Goal: Information Seeking & Learning: Find specific fact

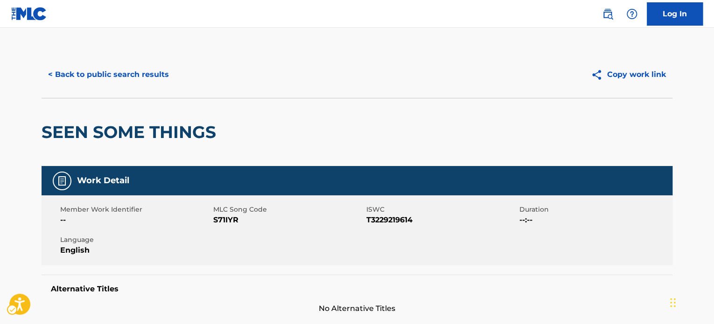
drag, startPoint x: 85, startPoint y: 56, endPoint x: 86, endPoint y: 69, distance: 13.1
click at [86, 67] on div "< Back to public search results Copy work link" at bounding box center [357, 74] width 631 height 47
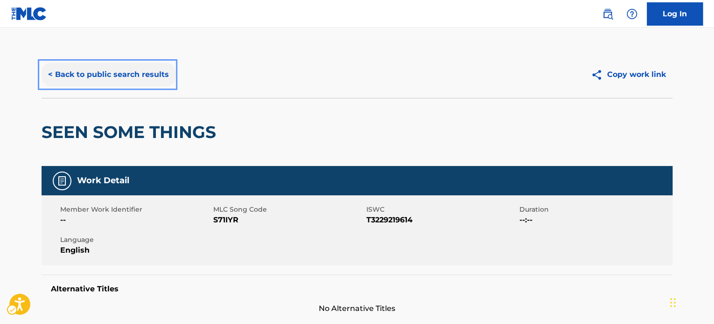
click at [87, 72] on button "< Back to public search results" at bounding box center [109, 74] width 134 height 23
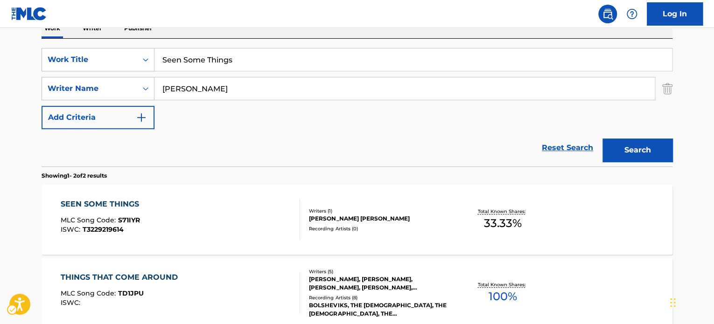
scroll to position [105, 0]
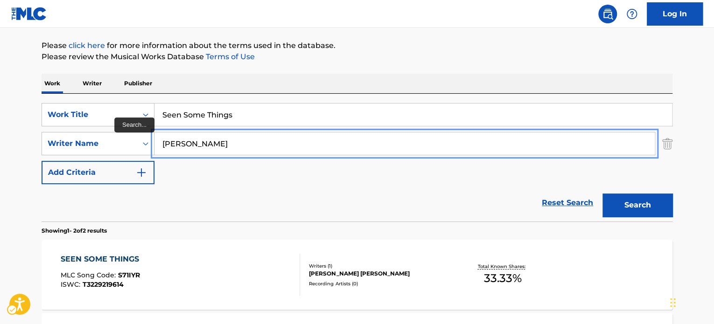
paste input "Gatli"
type input "[PERSON_NAME]"
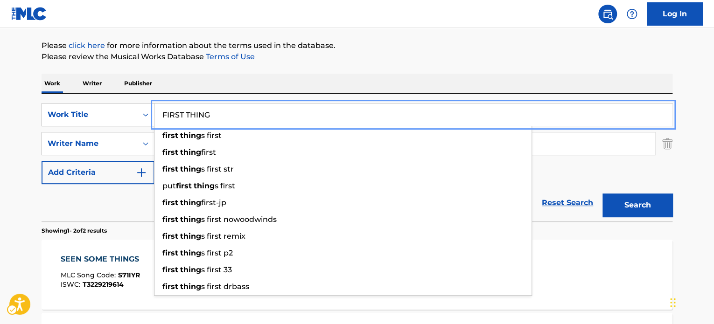
click at [603, 194] on button "Search" at bounding box center [638, 205] width 70 height 23
paste input "If I'd Been Alone Tonight"
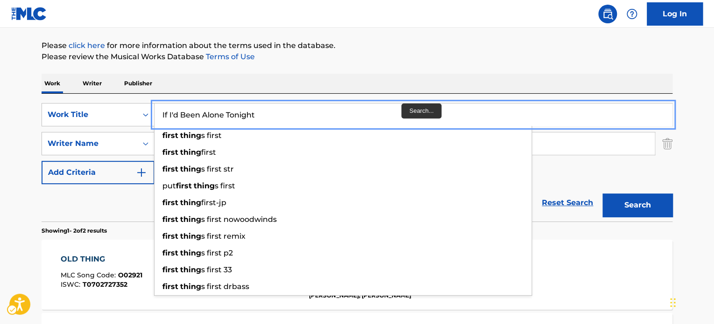
click at [393, 71] on div "The MLC Public Work Search The accuracy and completeness of The MLC's data is d…" at bounding box center [357, 187] width 654 height 480
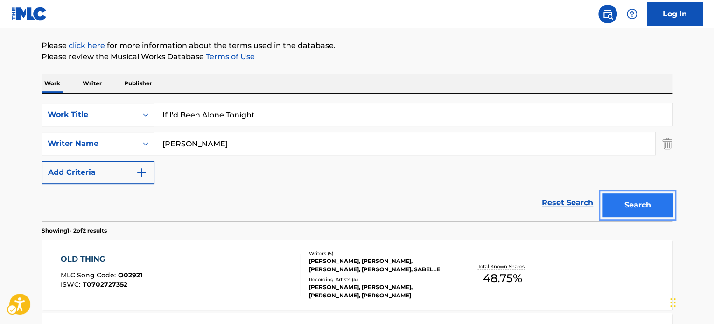
click at [646, 206] on button "Search" at bounding box center [638, 205] width 70 height 23
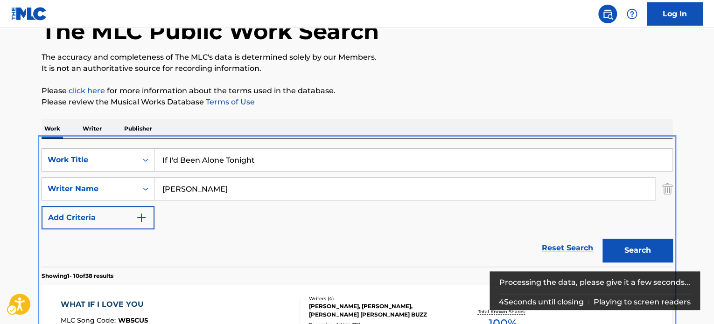
scroll to position [58, 0]
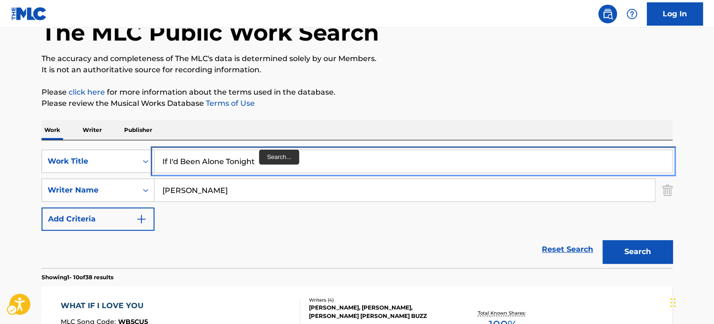
drag, startPoint x: 244, startPoint y: 169, endPoint x: 258, endPoint y: 160, distance: 16.8
click at [244, 169] on input "If I'd Been Alone Tonight" at bounding box center [414, 161] width 518 height 22
paste input "n My World"
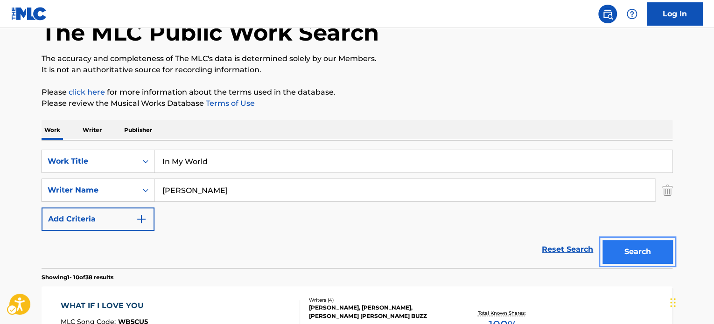
click at [614, 244] on button "Search" at bounding box center [638, 251] width 70 height 23
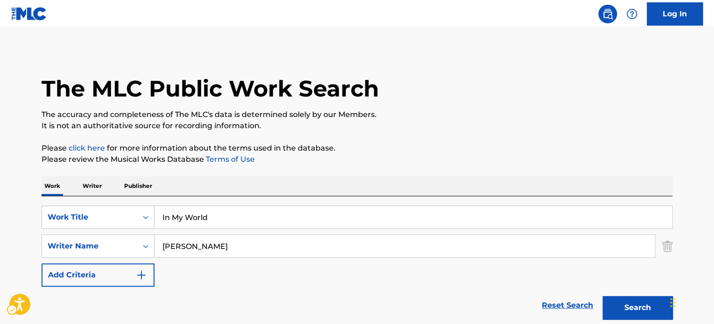
scroll to position [0, 0]
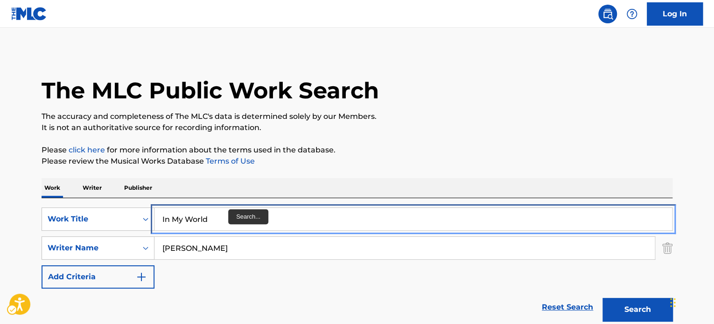
drag, startPoint x: 226, startPoint y: 216, endPoint x: 285, endPoint y: 201, distance: 61.3
click at [226, 216] on input "In My World" at bounding box center [414, 219] width 518 height 22
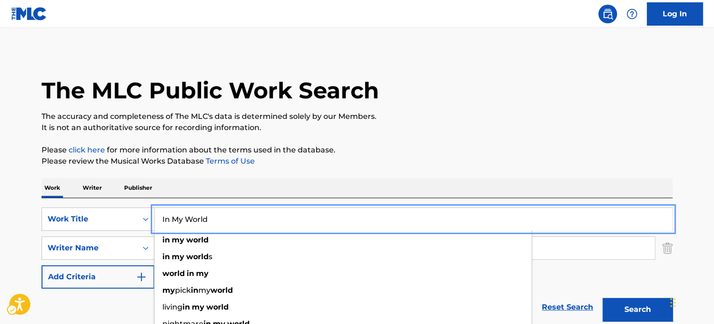
paste input "People In Heaven"
click at [452, 164] on p "Please review the Musical Works Database Terms of Use | New Window" at bounding box center [357, 161] width 631 height 11
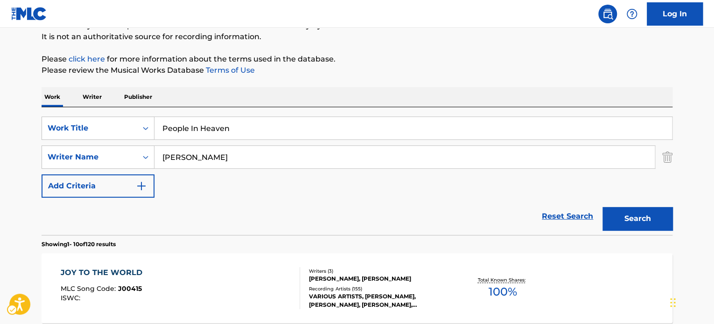
scroll to position [93, 0]
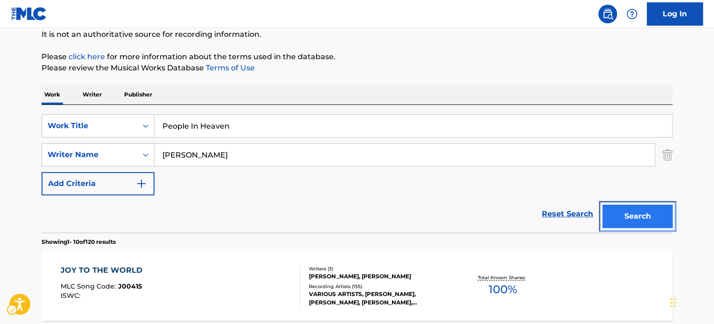
click at [620, 206] on button "Search" at bounding box center [638, 216] width 70 height 23
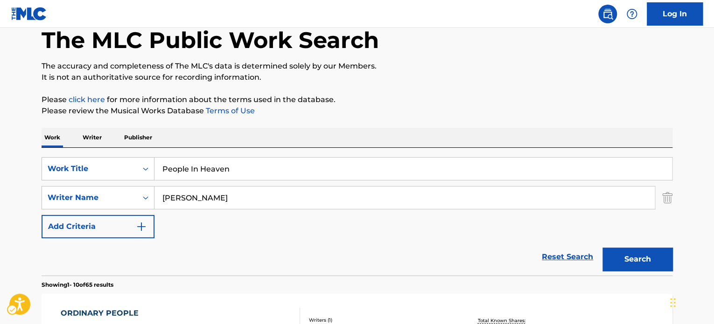
scroll to position [47, 0]
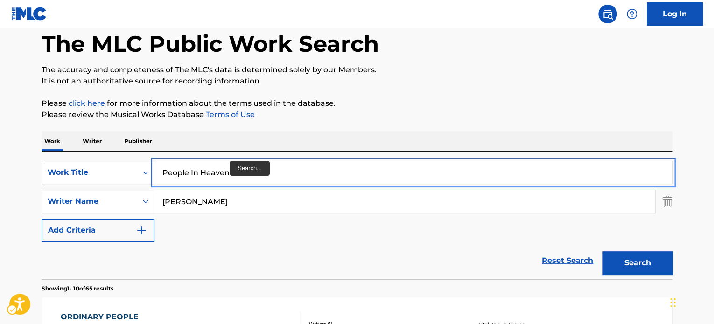
click at [233, 170] on input "People In Heaven" at bounding box center [414, 173] width 518 height 22
paste input "Sweet Transitions"
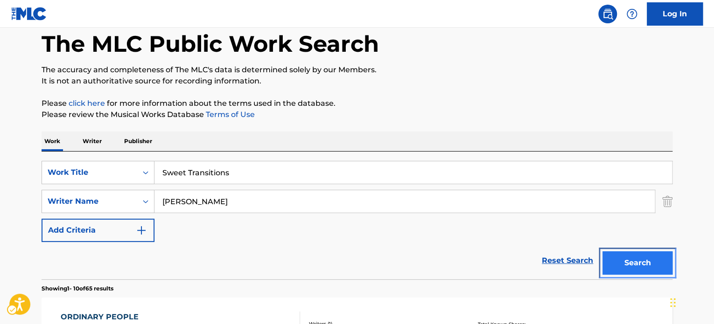
click at [630, 258] on button "Search" at bounding box center [638, 263] width 70 height 23
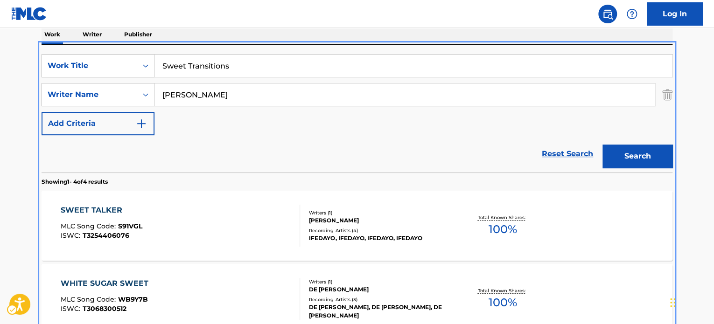
scroll to position [11, 0]
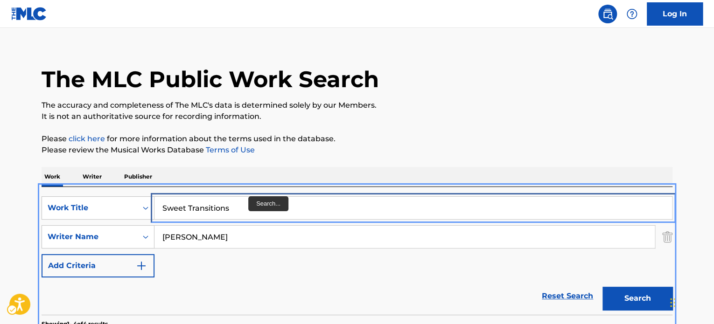
click at [247, 211] on input "Sweet Transitions" at bounding box center [414, 208] width 518 height 22
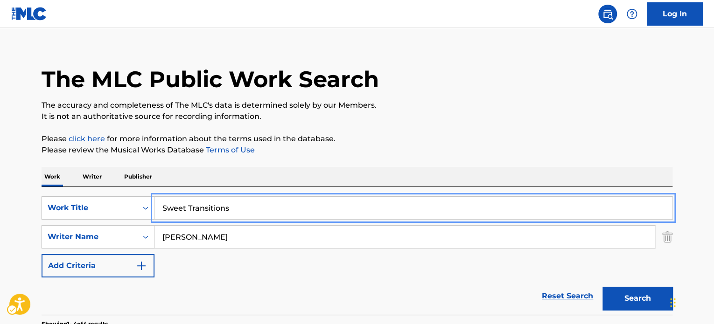
paste input "Interstate [DEMOGRAPHIC_DATA]"
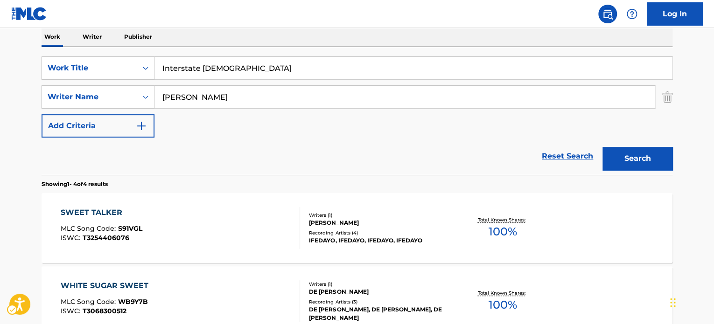
click at [626, 145] on div "Search" at bounding box center [635, 156] width 75 height 37
click at [628, 151] on button "Search" at bounding box center [638, 158] width 70 height 23
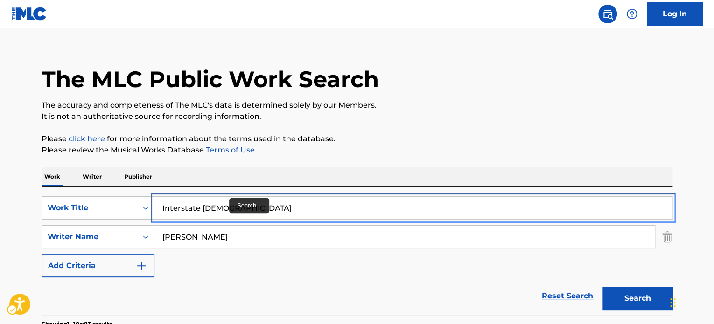
click at [228, 204] on input "Interstate [DEMOGRAPHIC_DATA]" at bounding box center [414, 208] width 518 height 22
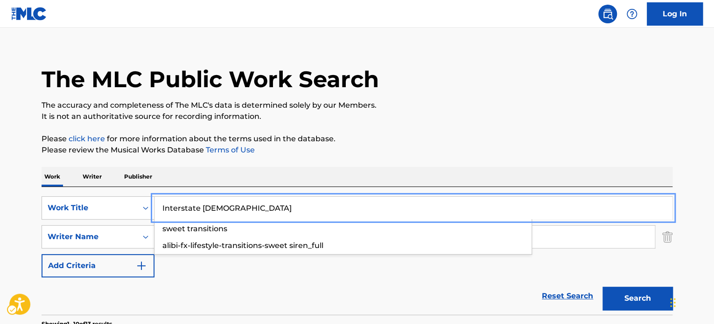
paste input "LIKE FAMILY"
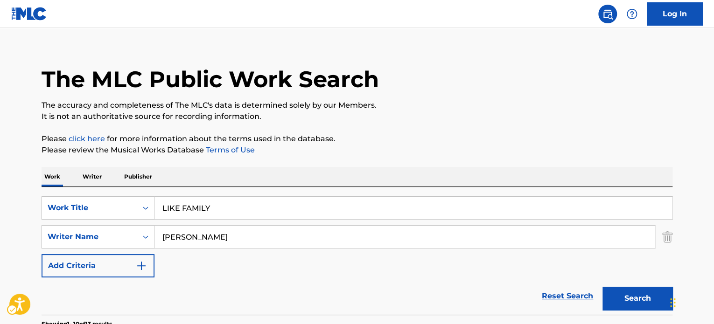
click at [547, 114] on p "It is not an authoritative source for recording information." at bounding box center [357, 116] width 631 height 11
click at [624, 294] on button "Search" at bounding box center [638, 298] width 70 height 23
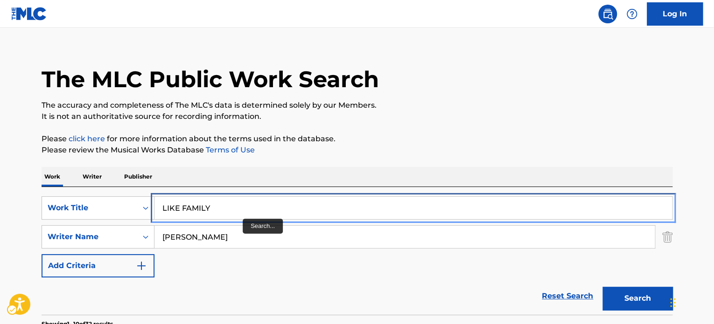
click at [249, 204] on input "LIKE FAMILY" at bounding box center [414, 208] width 518 height 22
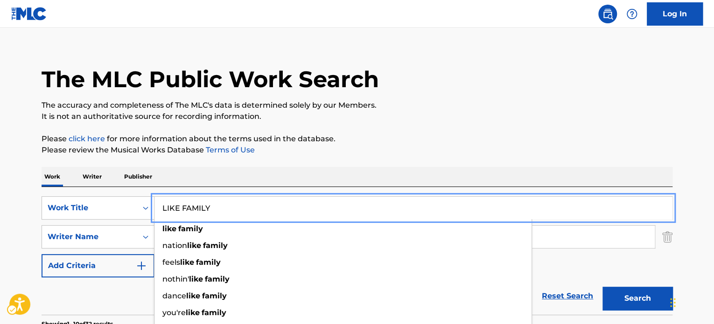
click at [249, 204] on input "LIKE FAMILY" at bounding box center [414, 208] width 518 height 22
paste input "A Good Way To Live"
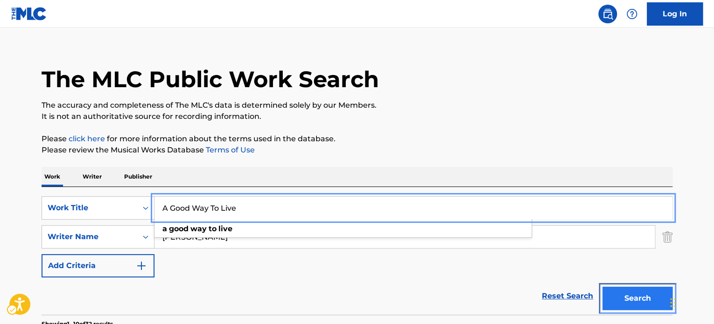
click at [614, 294] on button "Search" at bounding box center [638, 298] width 70 height 23
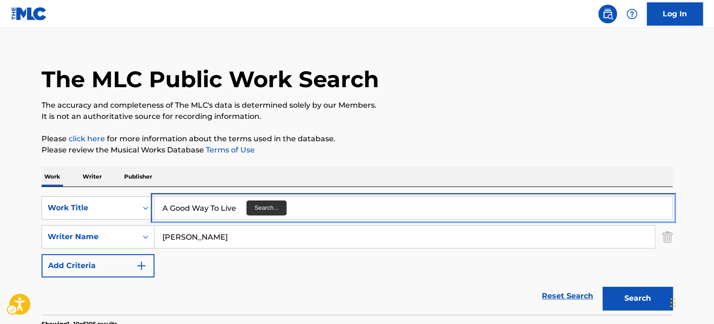
drag, startPoint x: 242, startPoint y: 207, endPoint x: 293, endPoint y: 195, distance: 51.9
click at [242, 207] on input "A Good Way To Live" at bounding box center [414, 208] width 518 height 22
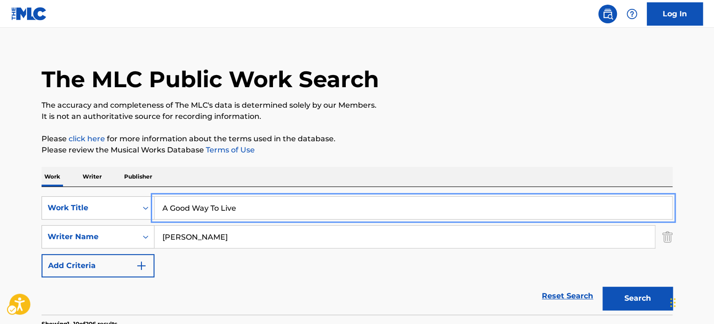
paste input "The [DEMOGRAPHIC_DATA] Is Closing Down"
type input "The [DEMOGRAPHIC_DATA] Is Closing Down"
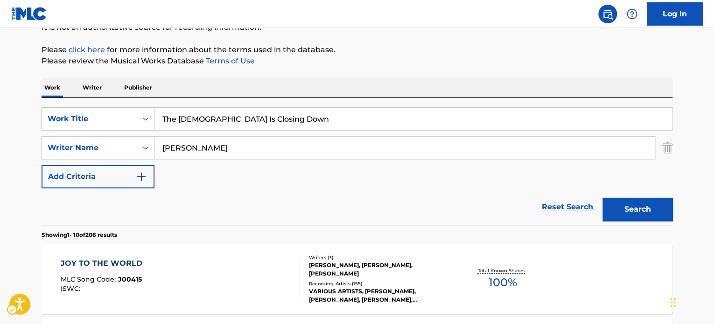
scroll to position [105, 0]
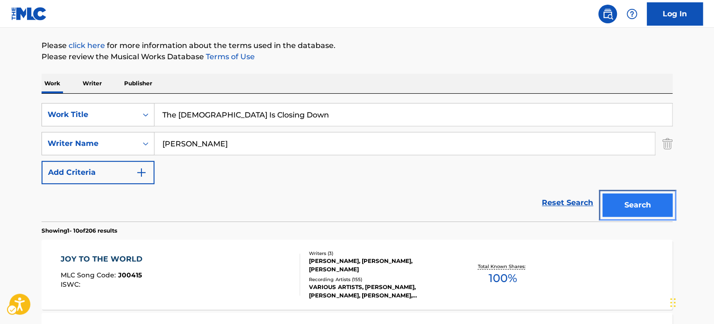
click at [626, 195] on button "Search" at bounding box center [638, 205] width 70 height 23
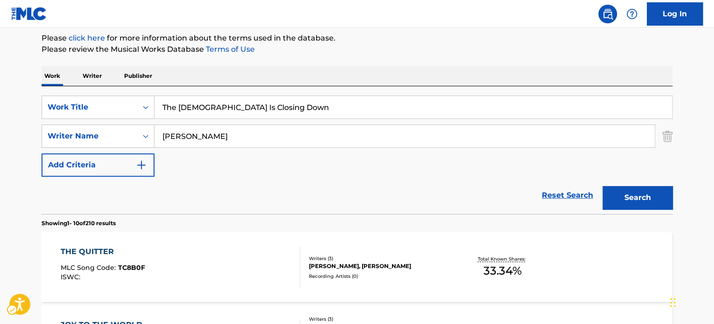
scroll to position [93, 0]
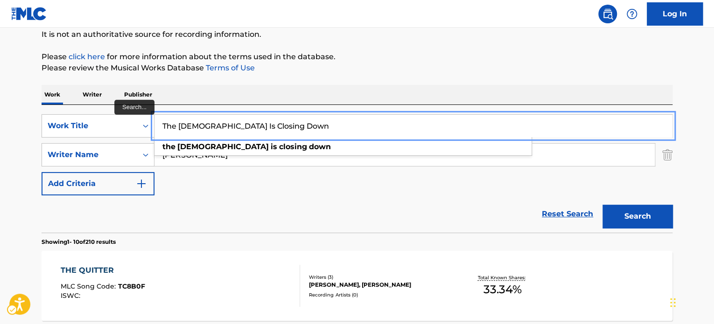
click at [287, 125] on input "The [DEMOGRAPHIC_DATA] Is Closing Down" at bounding box center [414, 126] width 518 height 22
click at [381, 16] on nav "| Redirects to homepage Public Search Log In" at bounding box center [357, 14] width 714 height 28
